Goal: Navigation & Orientation: Find specific page/section

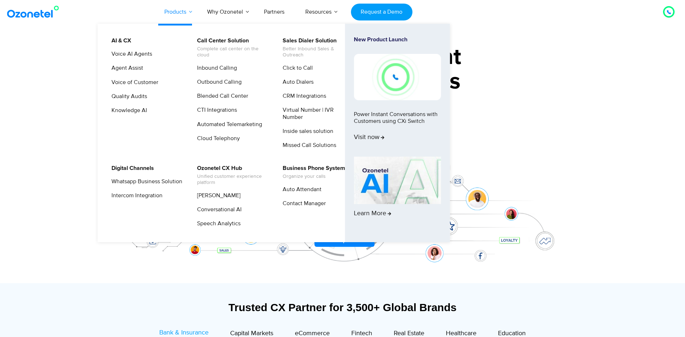
click at [186, 13] on link "Products" at bounding box center [175, 12] width 43 height 24
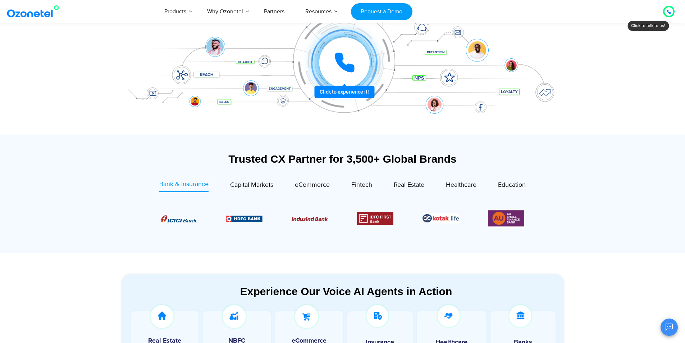
scroll to position [144, 0]
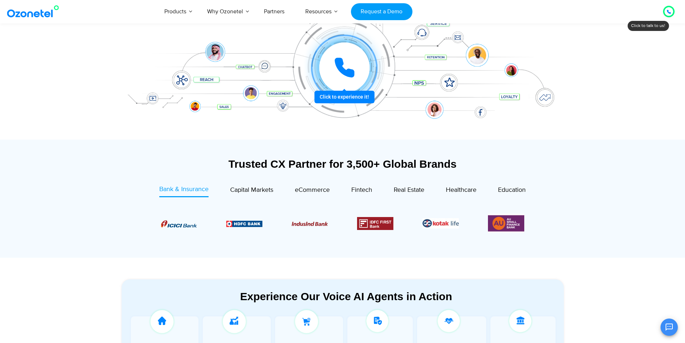
click at [43, 12] on img at bounding box center [34, 11] width 58 height 13
